Goal: Task Accomplishment & Management: Use online tool/utility

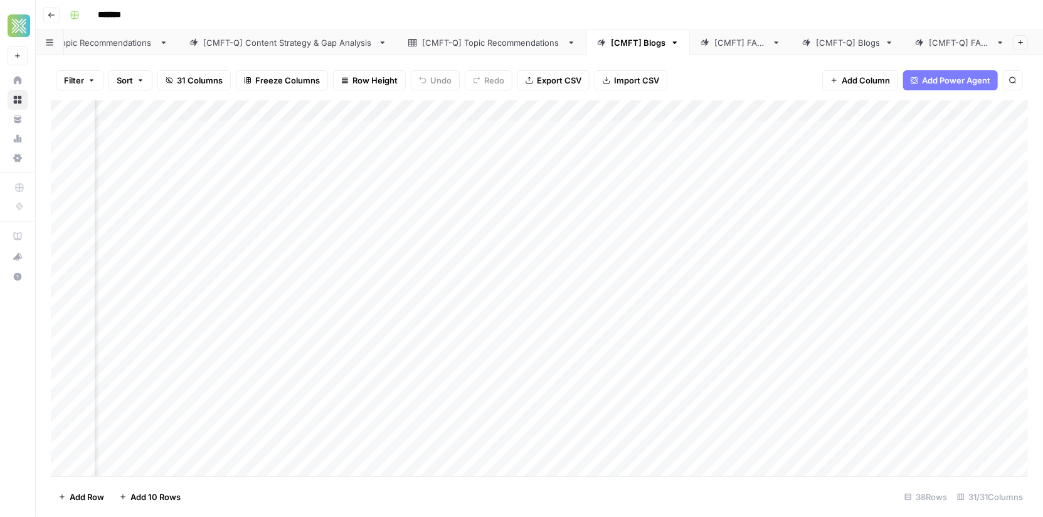
scroll to position [1, 0]
click at [64, 196] on div "Add Column" at bounding box center [539, 288] width 977 height 376
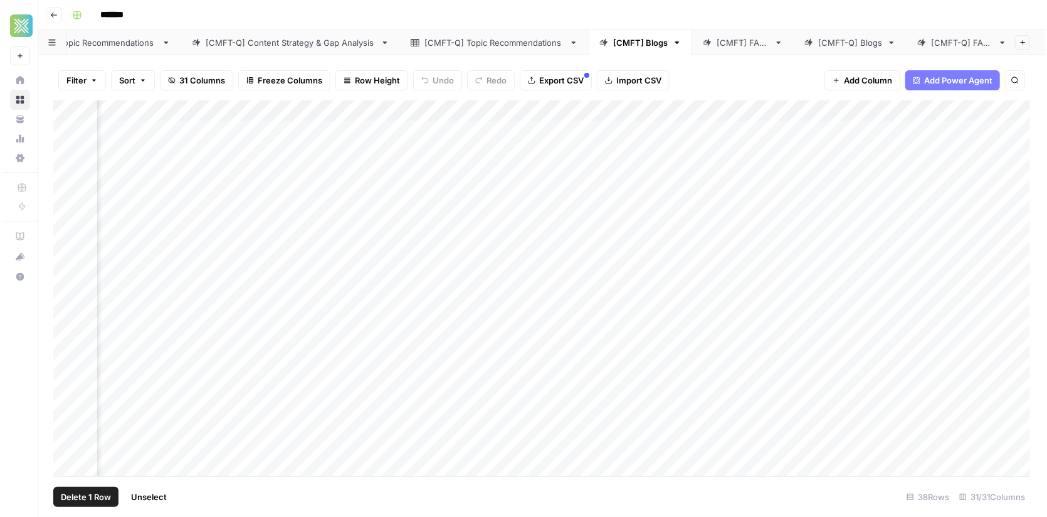
scroll to position [1, 2226]
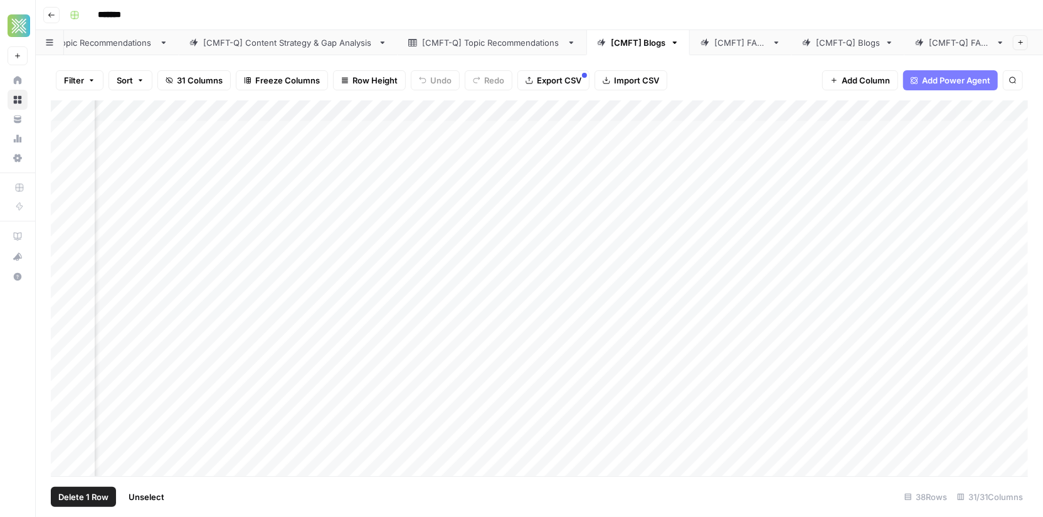
click at [383, 196] on div "Add Column" at bounding box center [539, 288] width 977 height 376
click at [511, 203] on div "Add Column" at bounding box center [539, 288] width 977 height 376
click at [905, 193] on div "Add Column" at bounding box center [539, 288] width 977 height 376
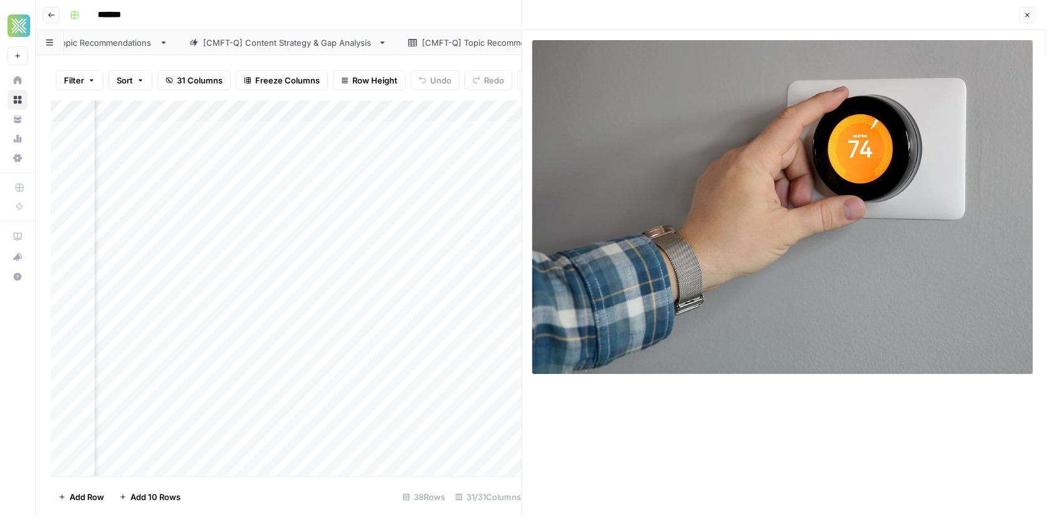
scroll to position [0, 205]
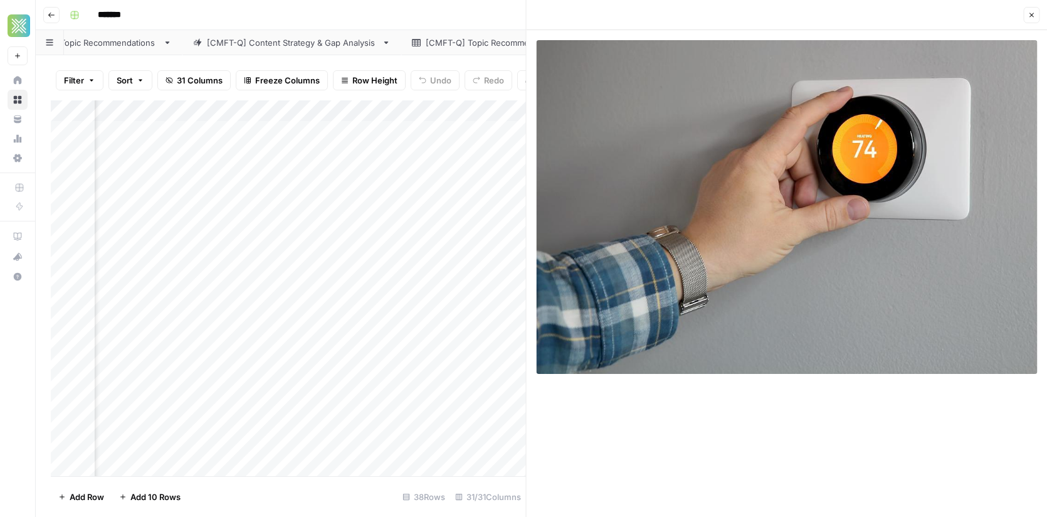
click at [1033, 13] on icon "button" at bounding box center [1032, 15] width 8 height 8
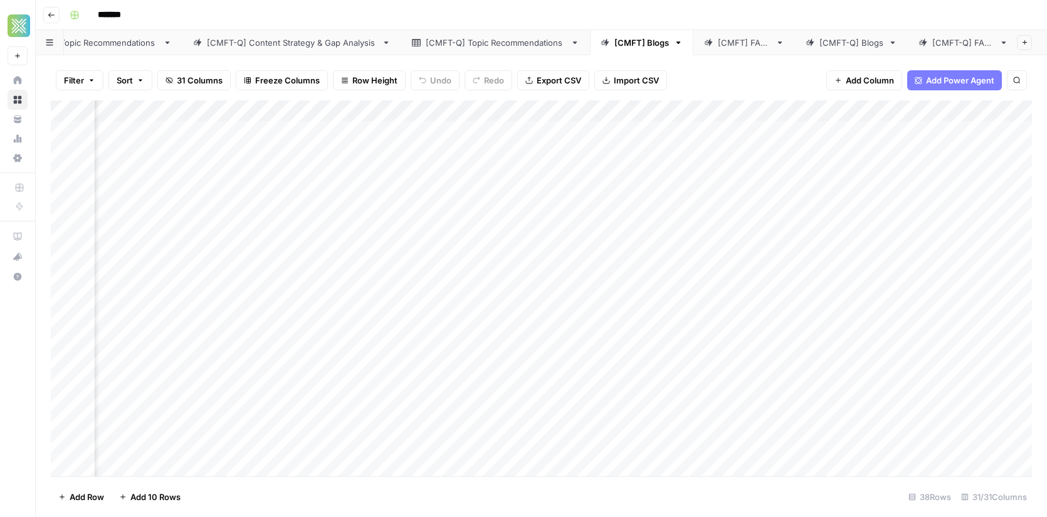
scroll to position [1, 0]
click at [63, 153] on div "Add Column" at bounding box center [541, 288] width 981 height 376
click at [536, 149] on div "Add Column" at bounding box center [541, 288] width 981 height 376
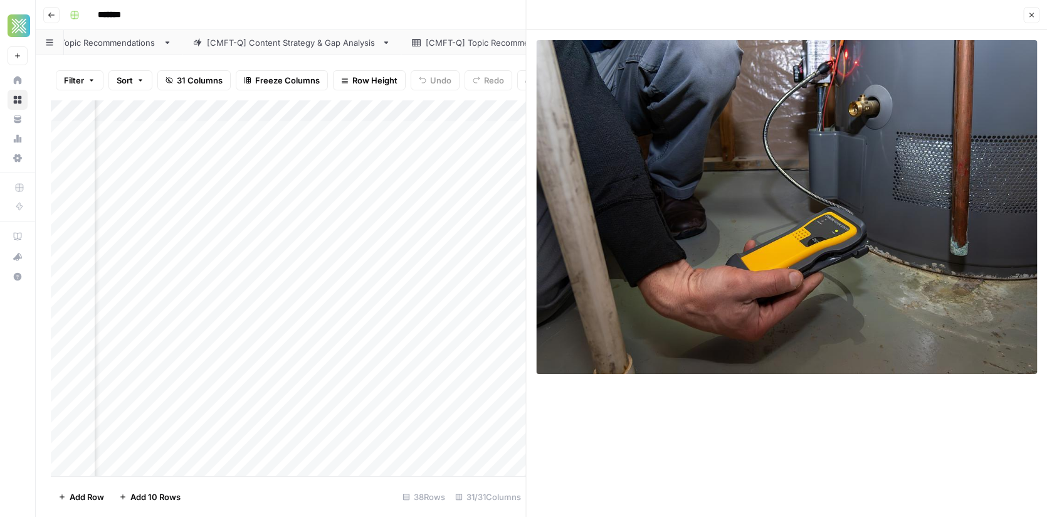
scroll to position [1, 2327]
click at [329, 158] on div "Add Column" at bounding box center [288, 288] width 475 height 376
click at [399, 146] on div "Add Column" at bounding box center [288, 288] width 475 height 376
click at [505, 431] on div "Add Column" at bounding box center [288, 288] width 475 height 376
click at [1030, 9] on button "Close" at bounding box center [1031, 15] width 16 height 16
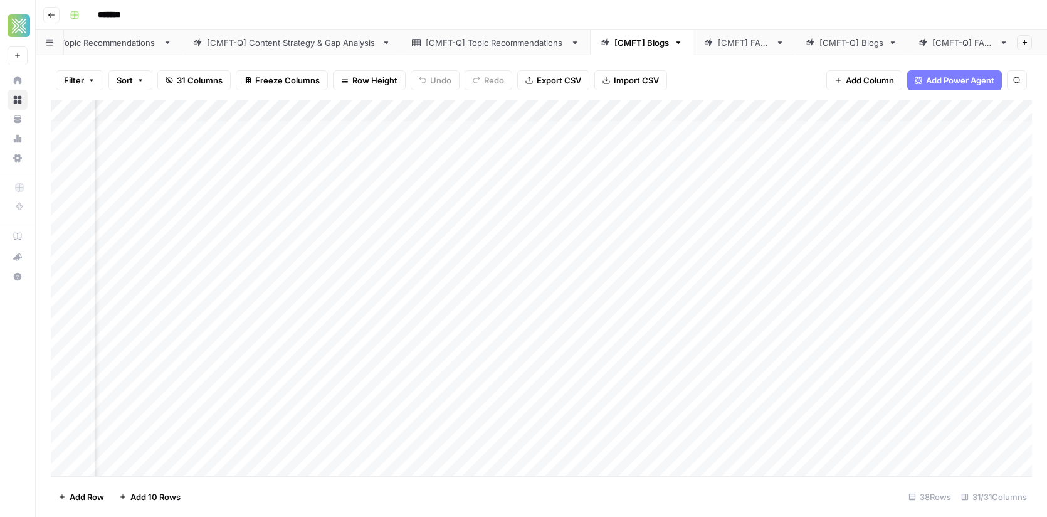
click at [846, 50] on link "[CMFT-Q] Blogs" at bounding box center [851, 42] width 113 height 25
click at [524, 224] on div "Add Column" at bounding box center [541, 288] width 981 height 376
click at [501, 215] on div "Add Column" at bounding box center [541, 288] width 981 height 376
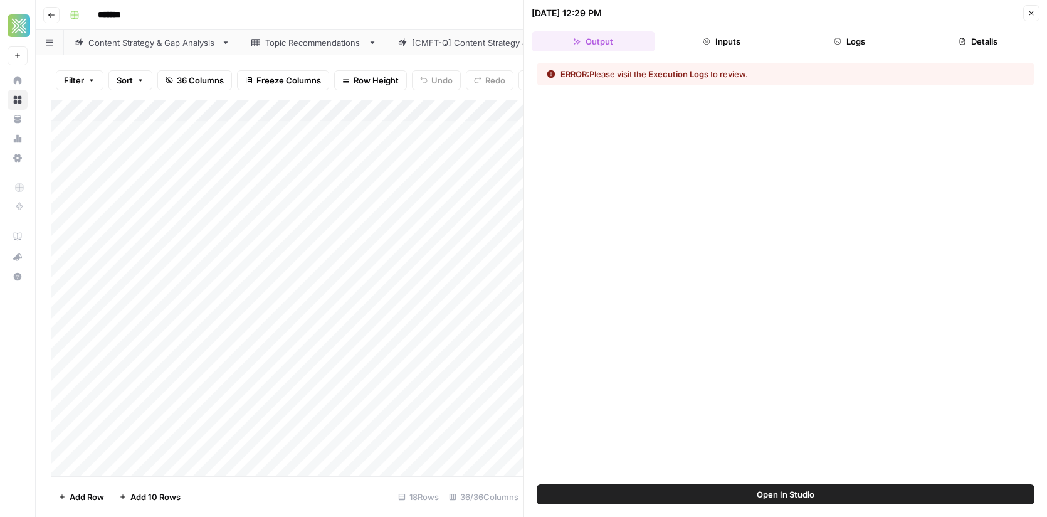
click at [672, 68] on button "Execution Logs" at bounding box center [678, 74] width 60 height 13
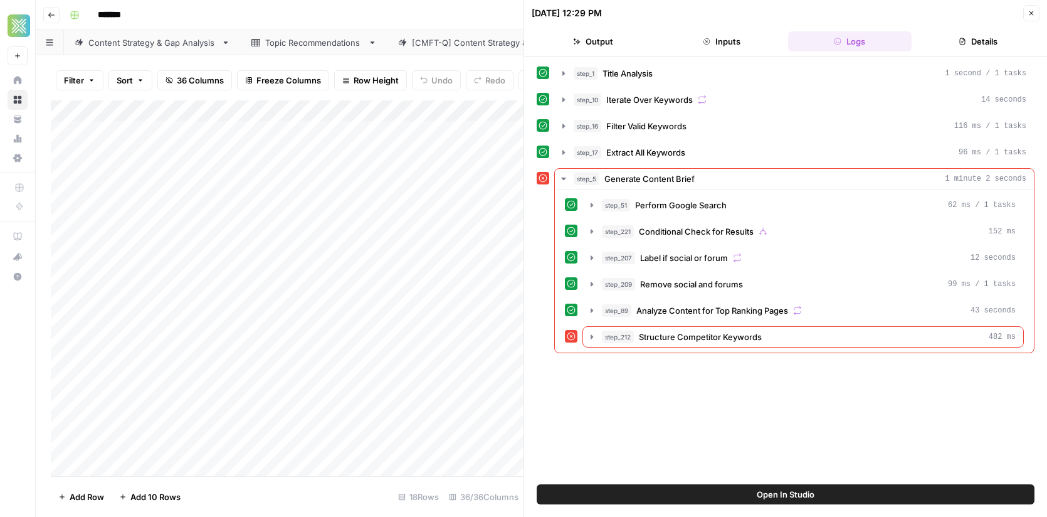
click at [1030, 19] on button "Close" at bounding box center [1031, 13] width 16 height 16
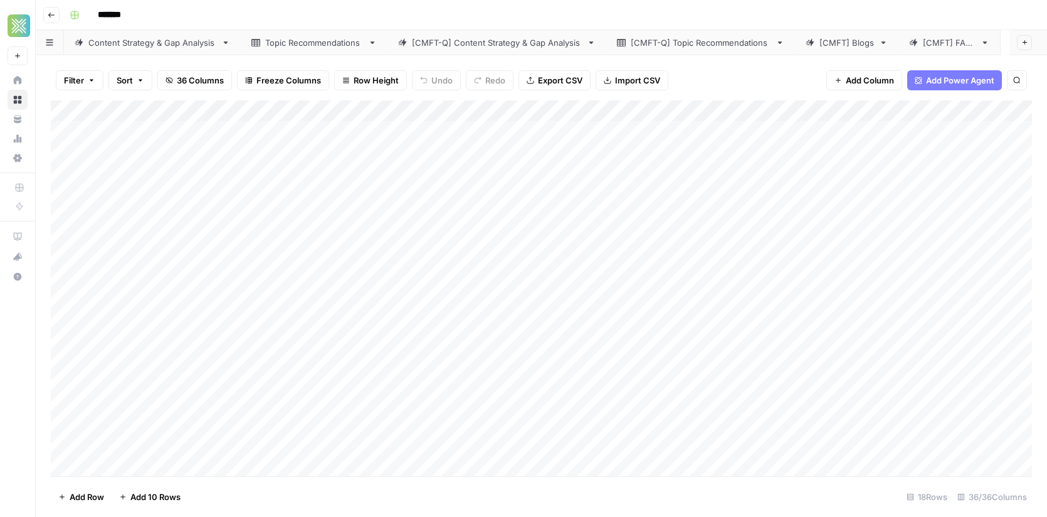
click at [66, 347] on div "Add Column" at bounding box center [541, 288] width 981 height 376
click at [707, 345] on div "Add Column" at bounding box center [541, 288] width 981 height 376
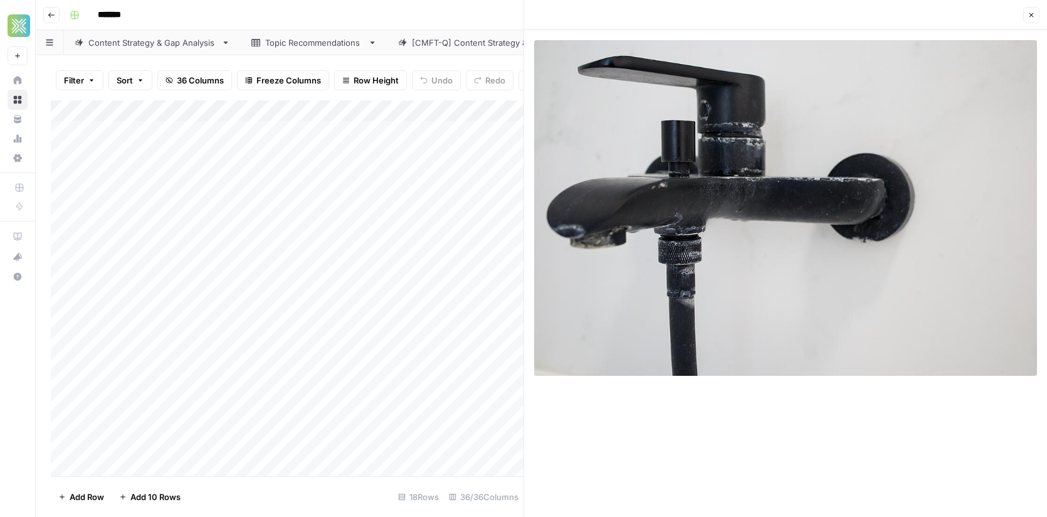
click at [66, 342] on div "Add Column" at bounding box center [287, 288] width 473 height 376
click at [347, 342] on div "Add Column" at bounding box center [287, 288] width 473 height 376
click at [415, 347] on div "Add Column" at bounding box center [287, 288] width 473 height 376
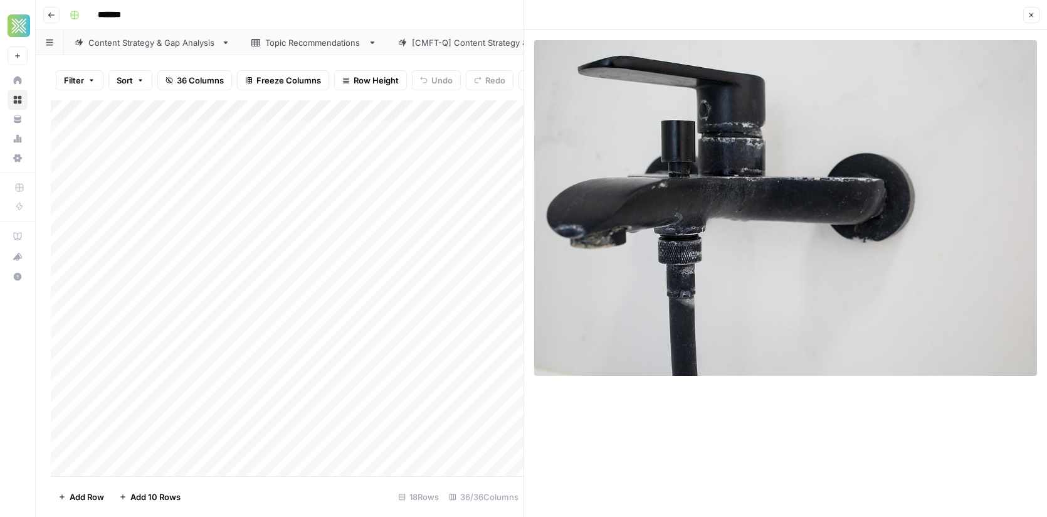
click at [69, 301] on div "Add Column" at bounding box center [287, 288] width 473 height 376
click at [1027, 19] on button "Close" at bounding box center [1031, 15] width 16 height 16
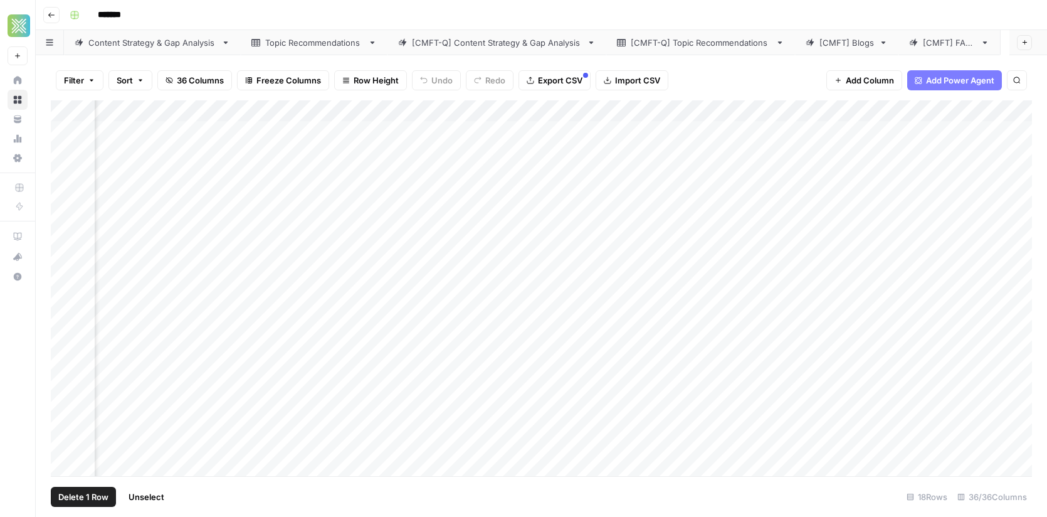
scroll to position [0, 2617]
click at [376, 302] on div "Add Column" at bounding box center [541, 288] width 981 height 376
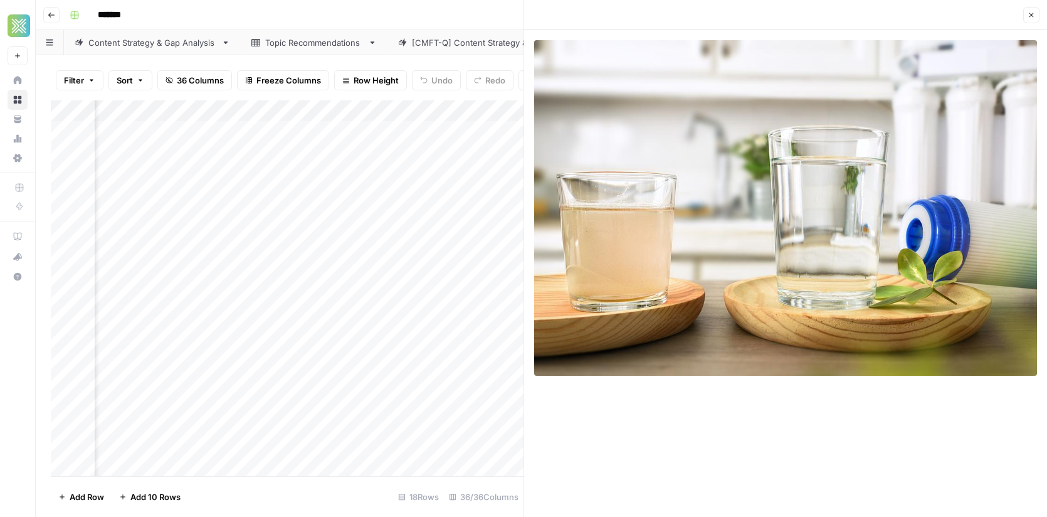
scroll to position [0, 2226]
click at [297, 302] on div "Add Column" at bounding box center [287, 288] width 473 height 376
click at [384, 301] on div "Add Column" at bounding box center [287, 288] width 473 height 376
click at [1032, 16] on icon "button" at bounding box center [1032, 15] width 8 height 8
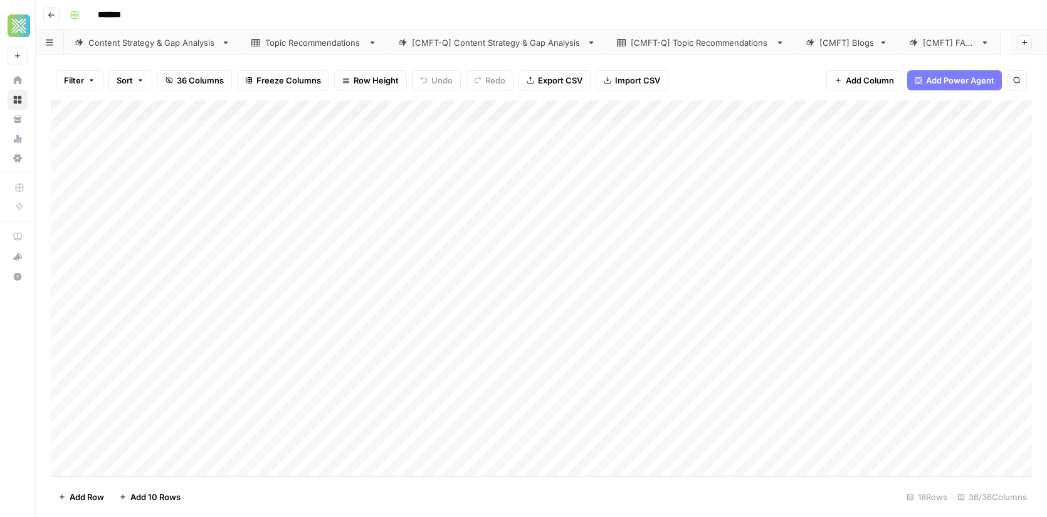
click at [150, 194] on div "Add Column" at bounding box center [541, 288] width 981 height 376
click at [366, 198] on div "Add Column" at bounding box center [541, 288] width 981 height 376
click at [746, 193] on div "Add Column" at bounding box center [541, 288] width 981 height 376
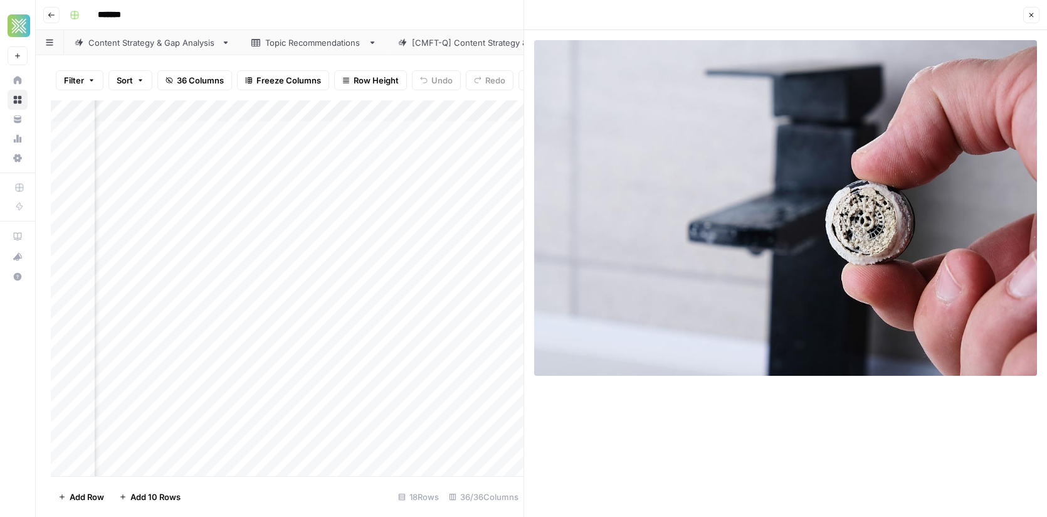
click at [784, 149] on img at bounding box center [785, 208] width 503 height 336
